Goal: Transaction & Acquisition: Subscribe to service/newsletter

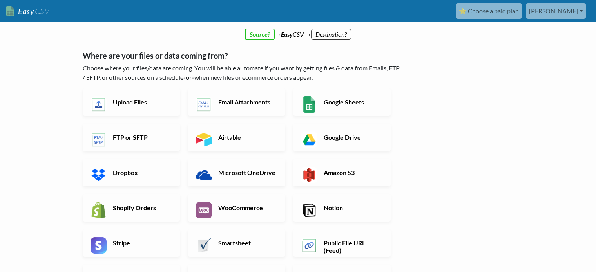
click at [494, 11] on link "⭐ Choose a paid plan" at bounding box center [489, 11] width 66 height 16
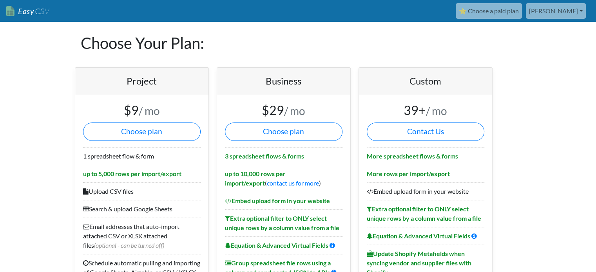
click at [561, 10] on link "[PERSON_NAME]" at bounding box center [556, 11] width 60 height 16
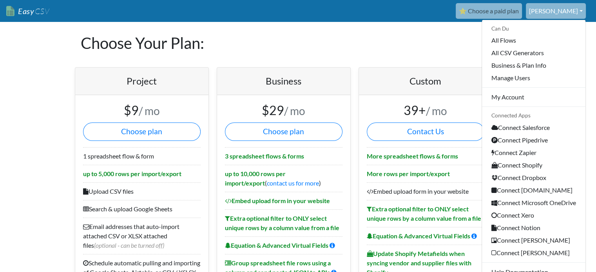
click at [376, 55] on h1 "Choose Your Plan:" at bounding box center [298, 43] width 435 height 42
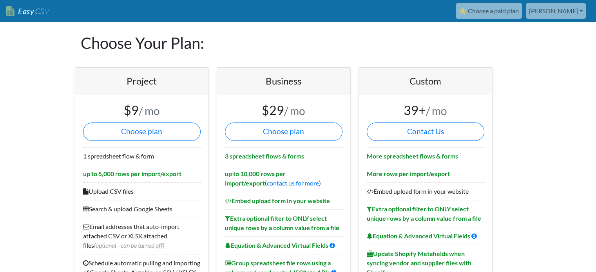
click at [34, 12] on span "CSV" at bounding box center [41, 11] width 15 height 10
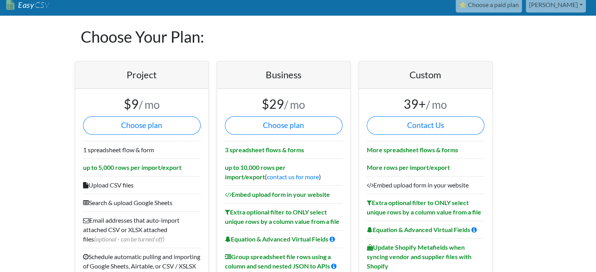
click at [388, 30] on h1 "Choose Your Plan:" at bounding box center [298, 37] width 435 height 42
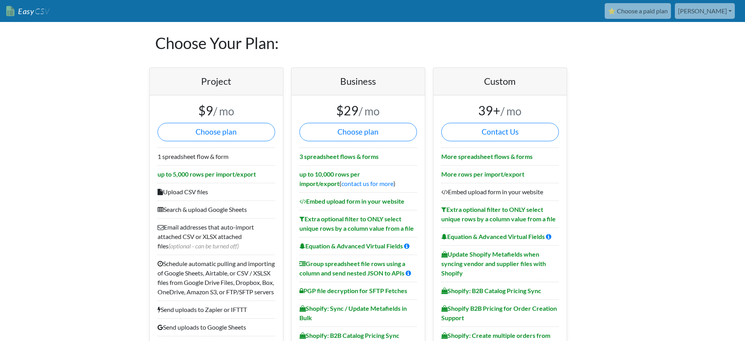
scroll to position [0, 0]
click at [596, 9] on link "[PERSON_NAME]" at bounding box center [705, 11] width 60 height 16
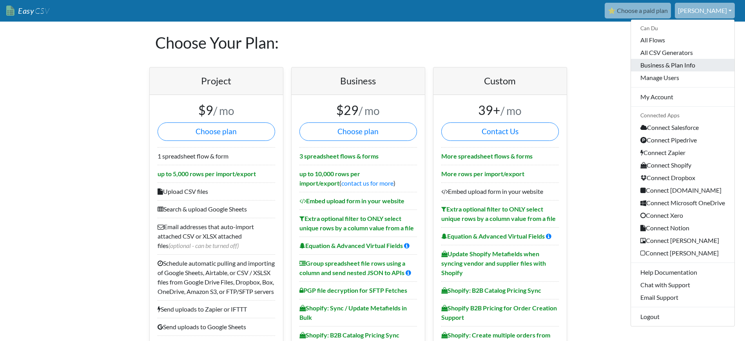
click at [596, 67] on link "Business & Plan Info" at bounding box center [682, 65] width 103 height 13
